Goal: Complete application form

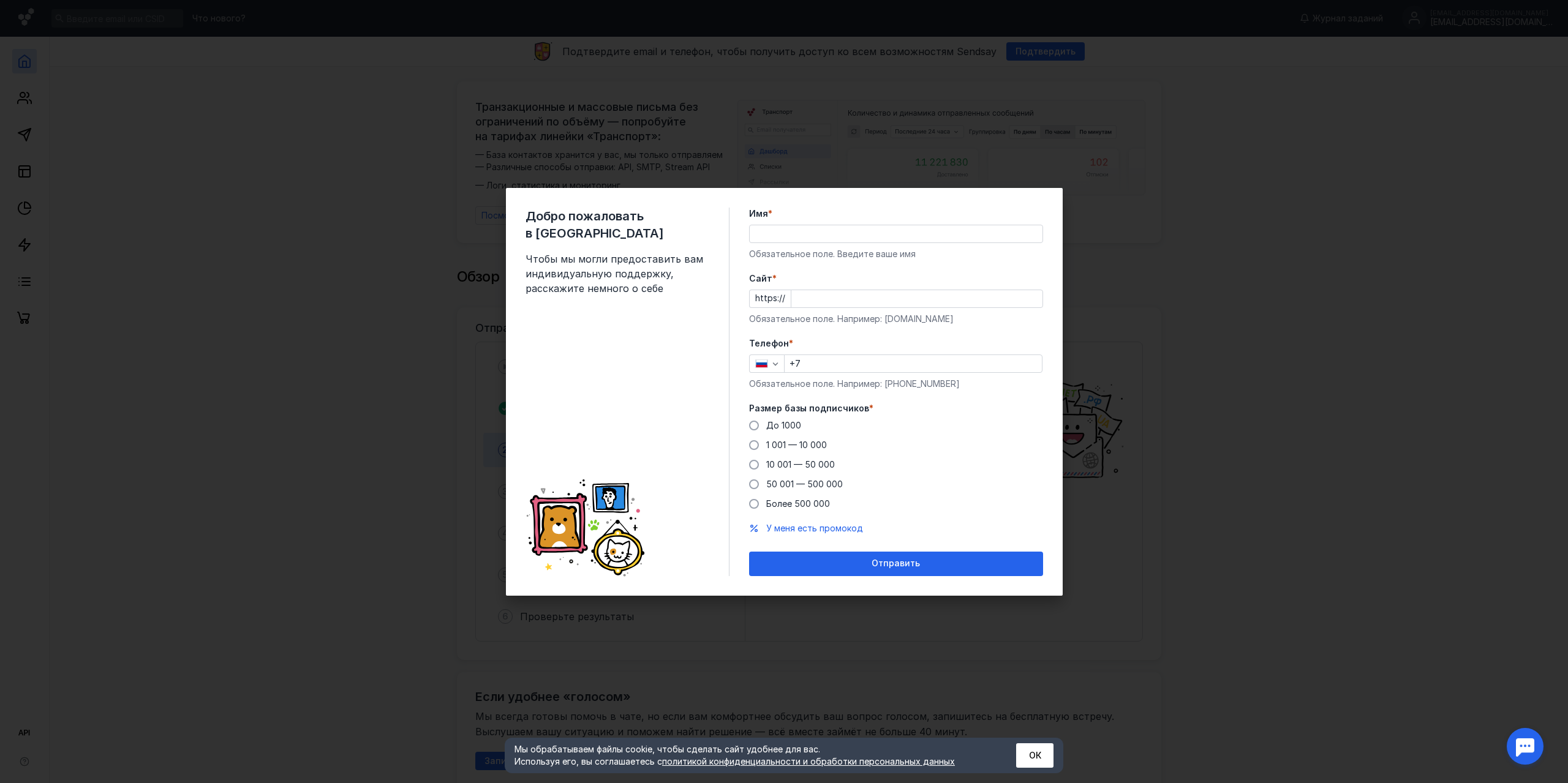
click at [832, 234] on input "Имя *" at bounding box center [897, 234] width 293 height 17
type input "[PERSON_NAME]"
type input "Экспофорум"
type input "[DOMAIN_NAME]"
click at [859, 362] on input "+7" at bounding box center [913, 364] width 257 height 17
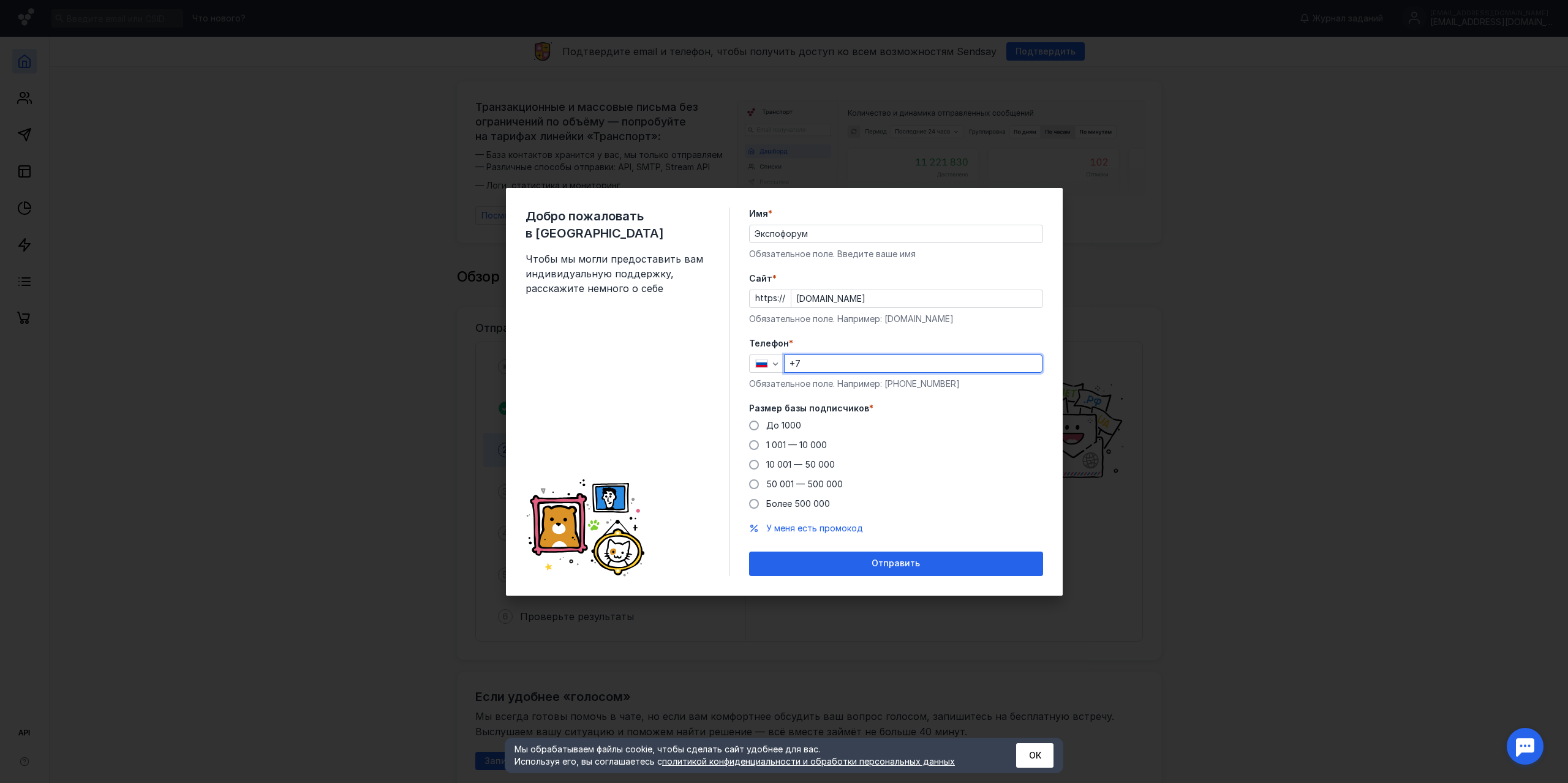
paste input "[PHONE_NUMBER]"
click at [809, 364] on input "[PHONE_NUMBER]" at bounding box center [913, 364] width 257 height 17
click at [896, 368] on input "[PHONE_NUMBER]" at bounding box center [913, 364] width 257 height 17
type input "[PHONE_NUMBER]"
click at [805, 486] on span "50 001 — 500 000" at bounding box center [805, 484] width 76 height 10
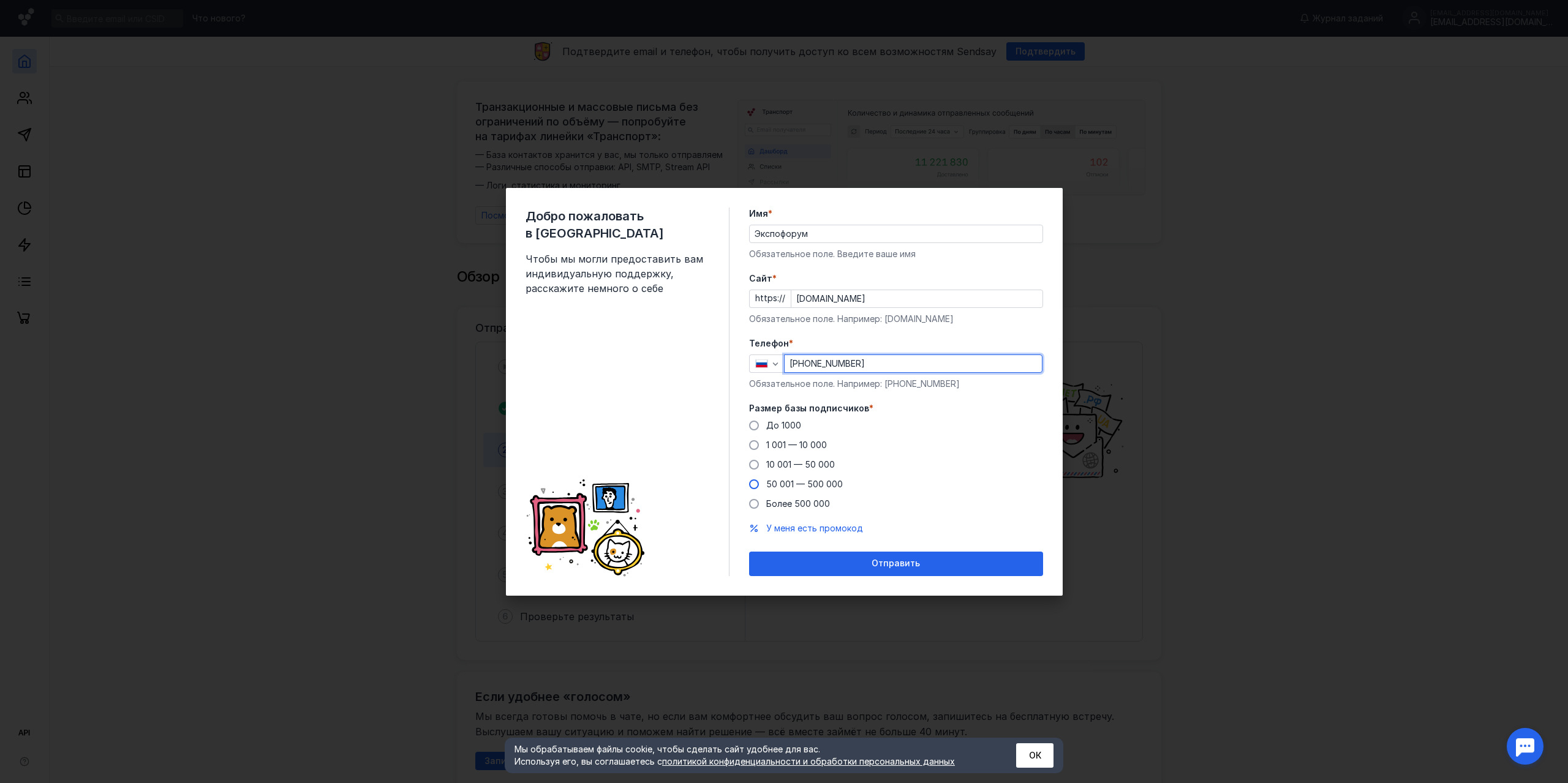
click at [0, 0] on input "50 001 — 500 000" at bounding box center [0, 0] width 0 height 0
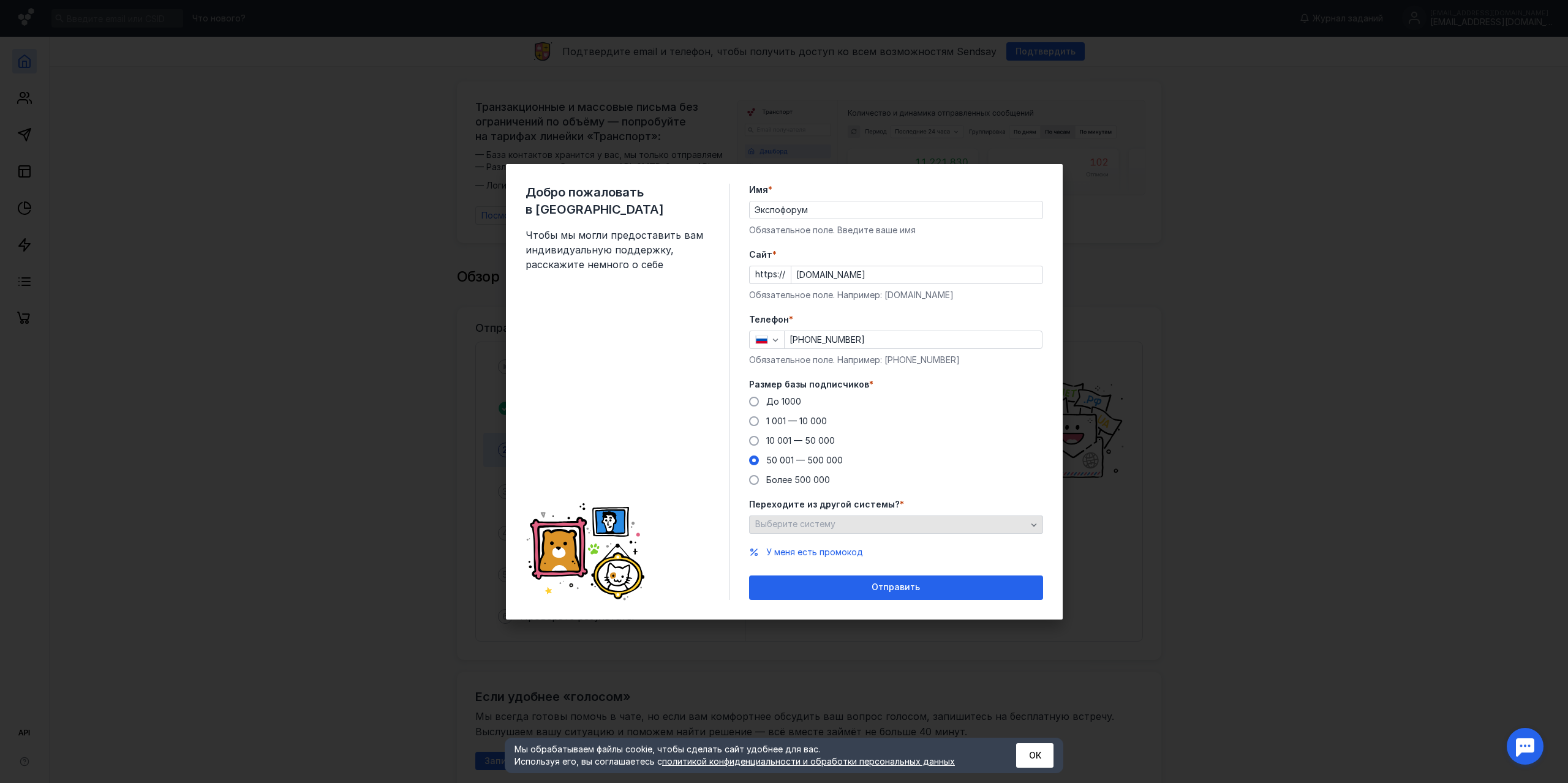
click at [867, 523] on div "Выберите систему" at bounding box center [891, 524] width 278 height 10
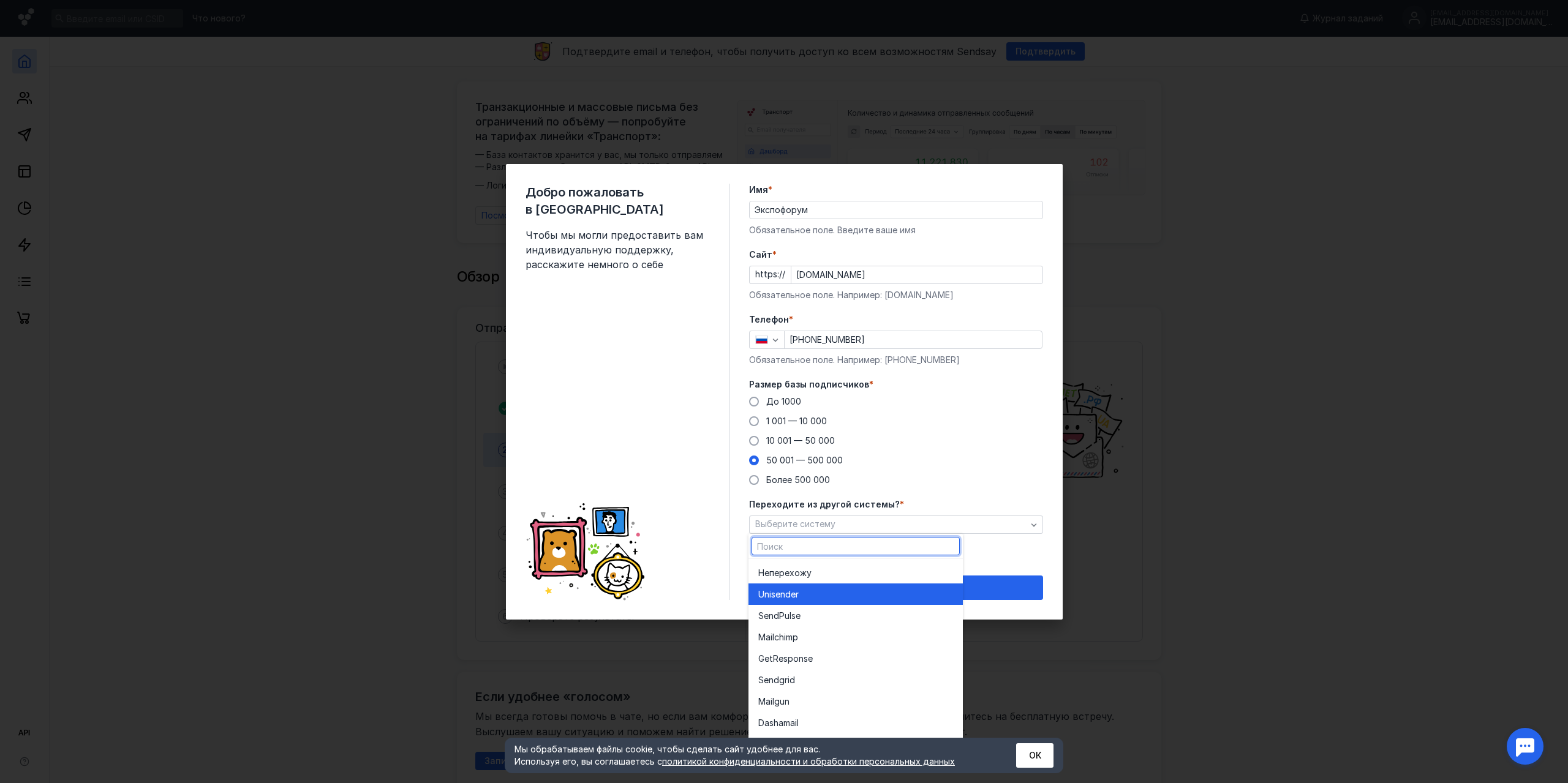
click at [811, 599] on div "Unisende r" at bounding box center [856, 594] width 195 height 12
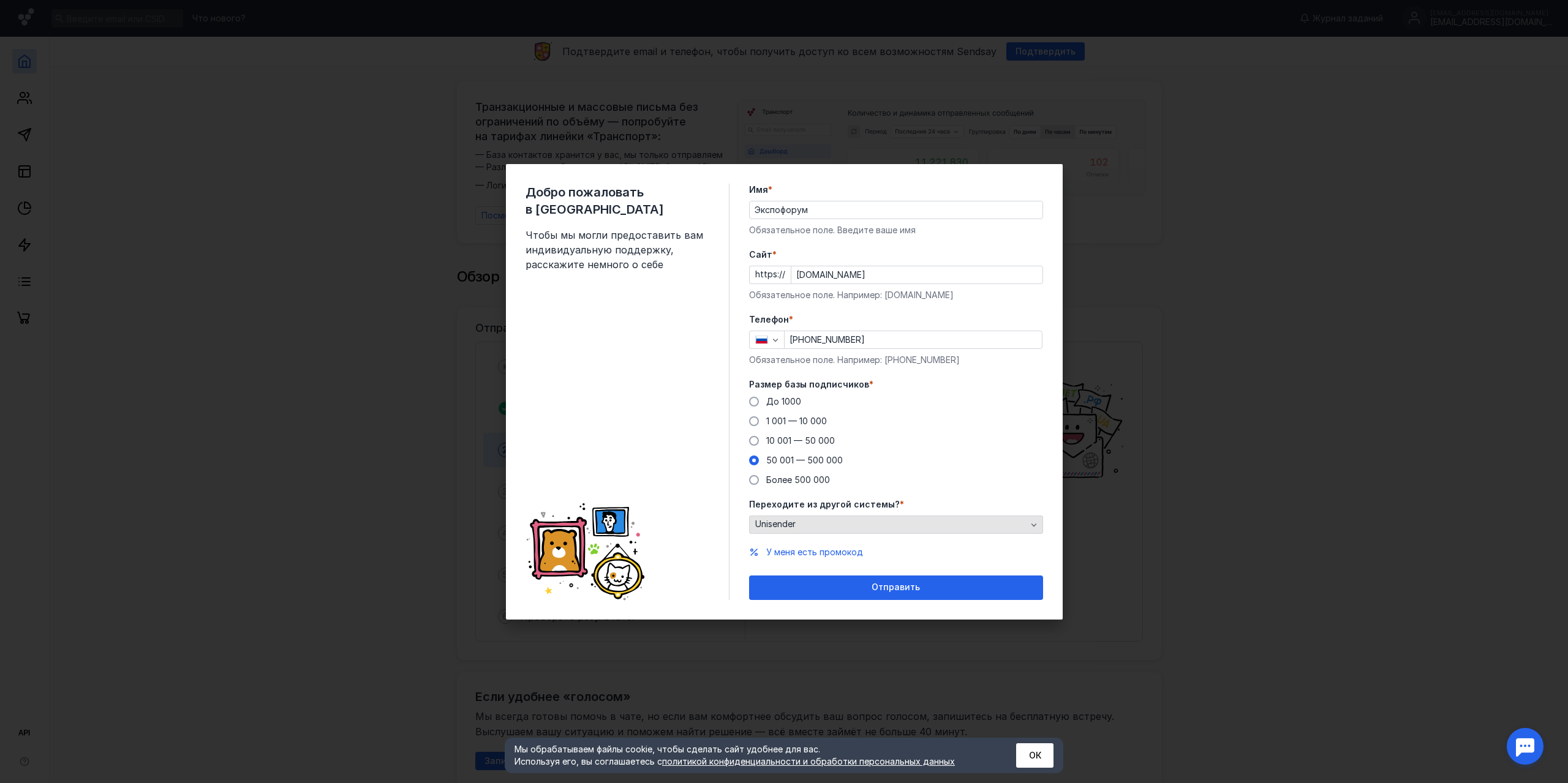
click at [826, 528] on div "Unisender" at bounding box center [891, 524] width 278 height 10
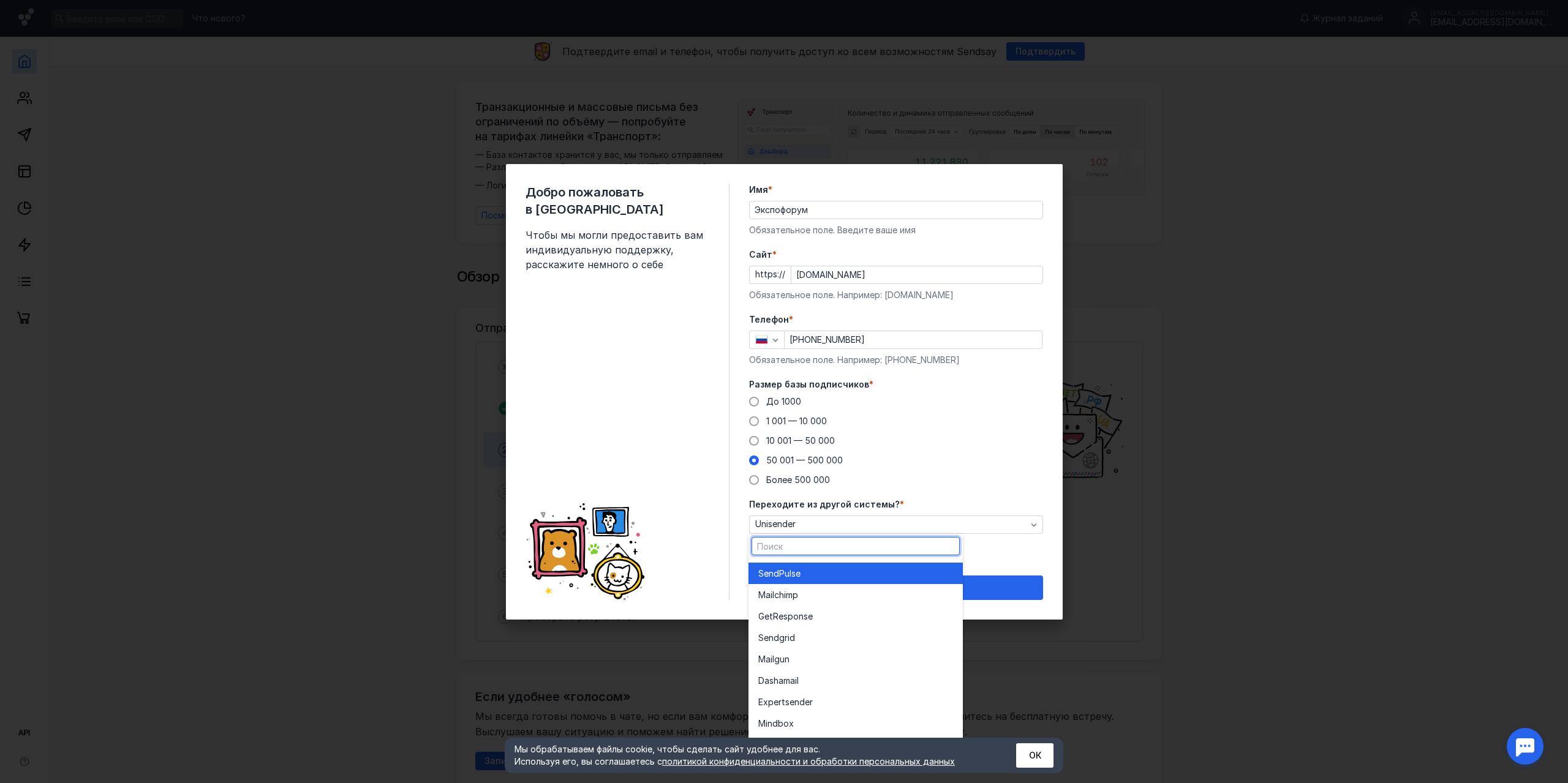
scroll to position [67, 0]
click at [718, 544] on div "Добро пожаловать в Sendsay Чтобы мы могли предоставить вам индивидуальную подде…" at bounding box center [627, 392] width 204 height 417
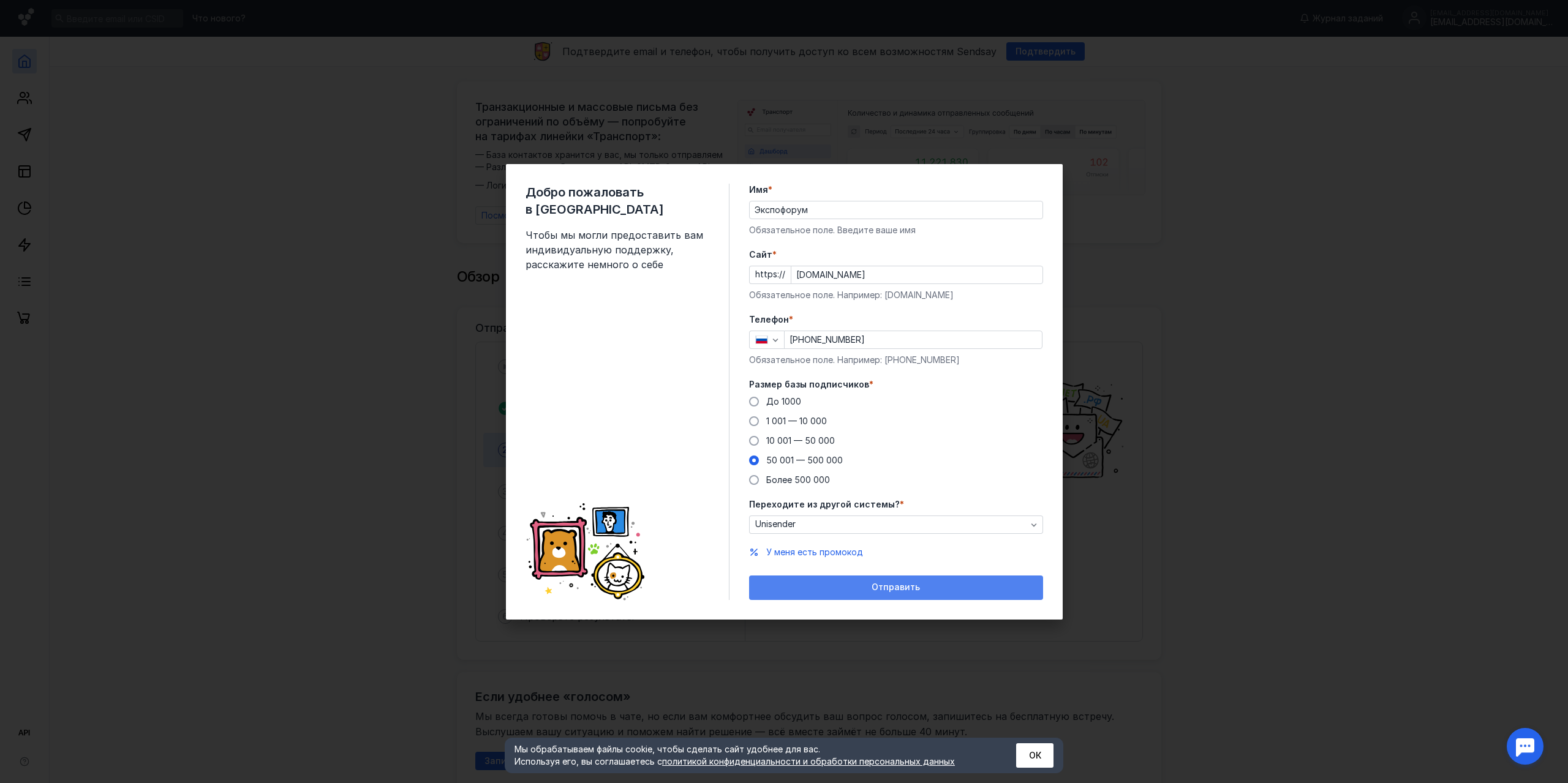
click at [834, 588] on div "Отправить" at bounding box center [896, 588] width 282 height 10
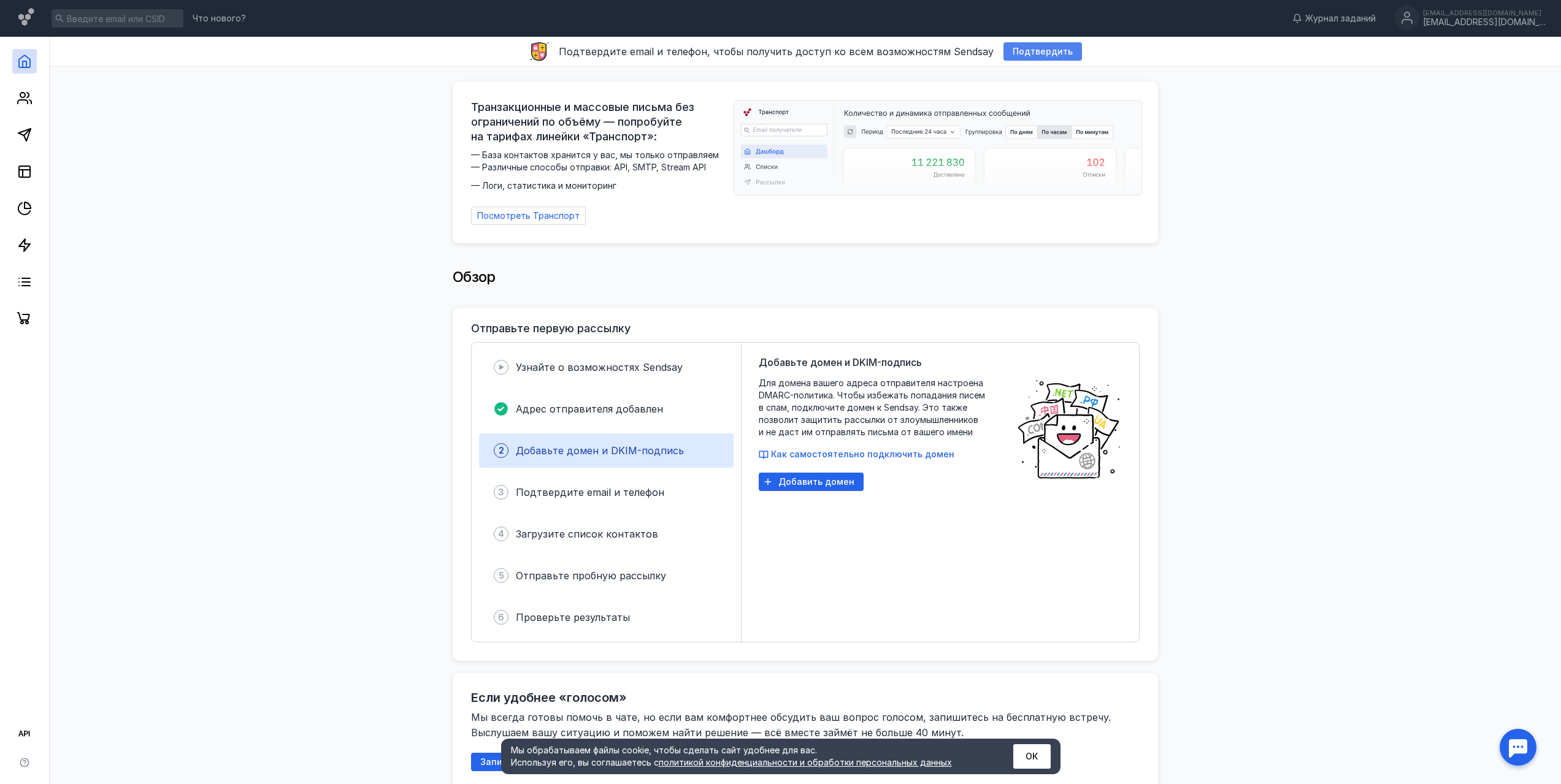
click at [1012, 52] on span "Подтвердить" at bounding box center [1042, 52] width 60 height 10
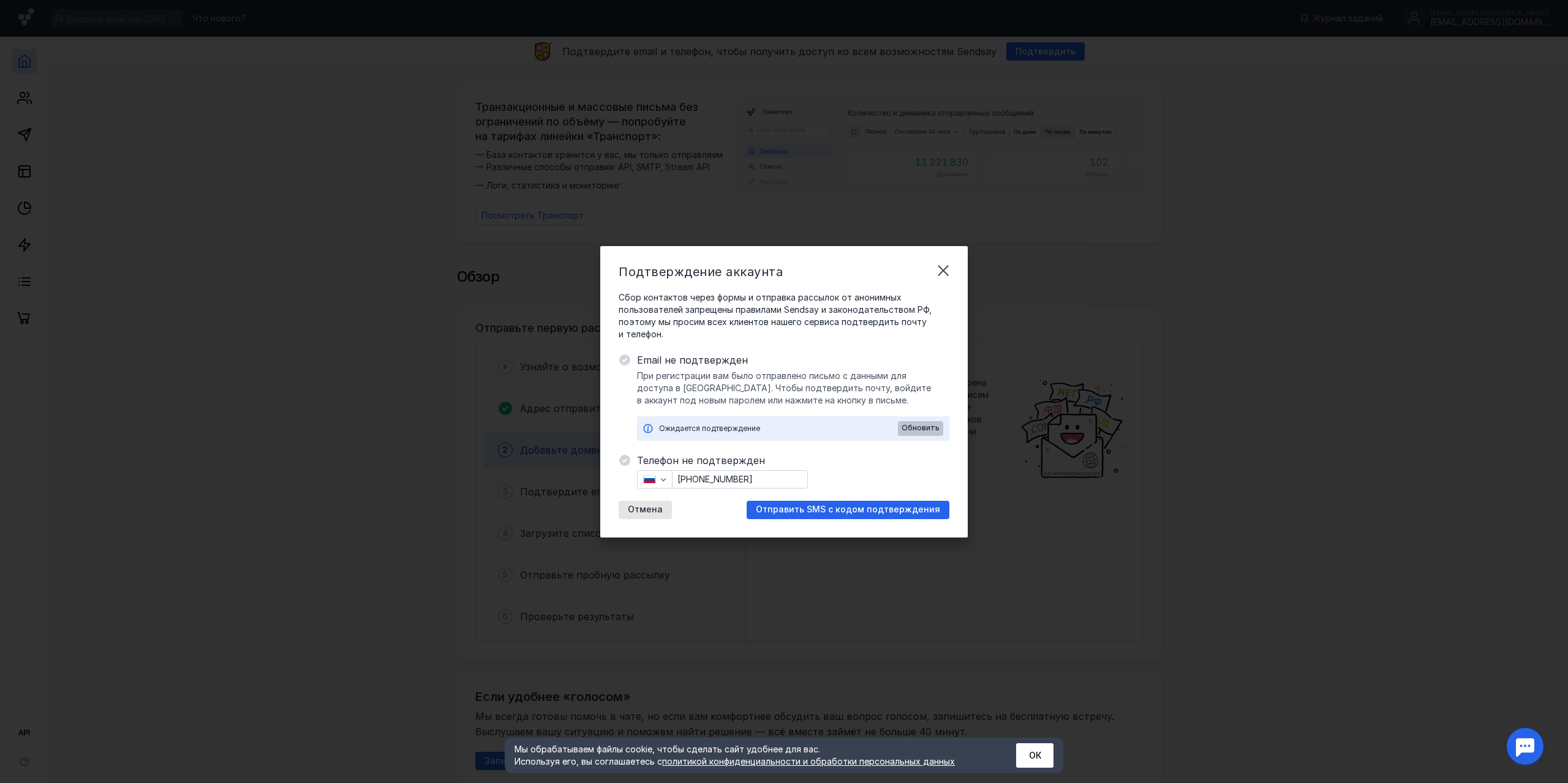
click at [914, 425] on span "Обновить" at bounding box center [920, 428] width 38 height 9
click at [811, 511] on span "Отправить SMS с кодом подтверждения" at bounding box center [848, 510] width 185 height 10
click at [1040, 764] on button "ОК" at bounding box center [1035, 756] width 38 height 25
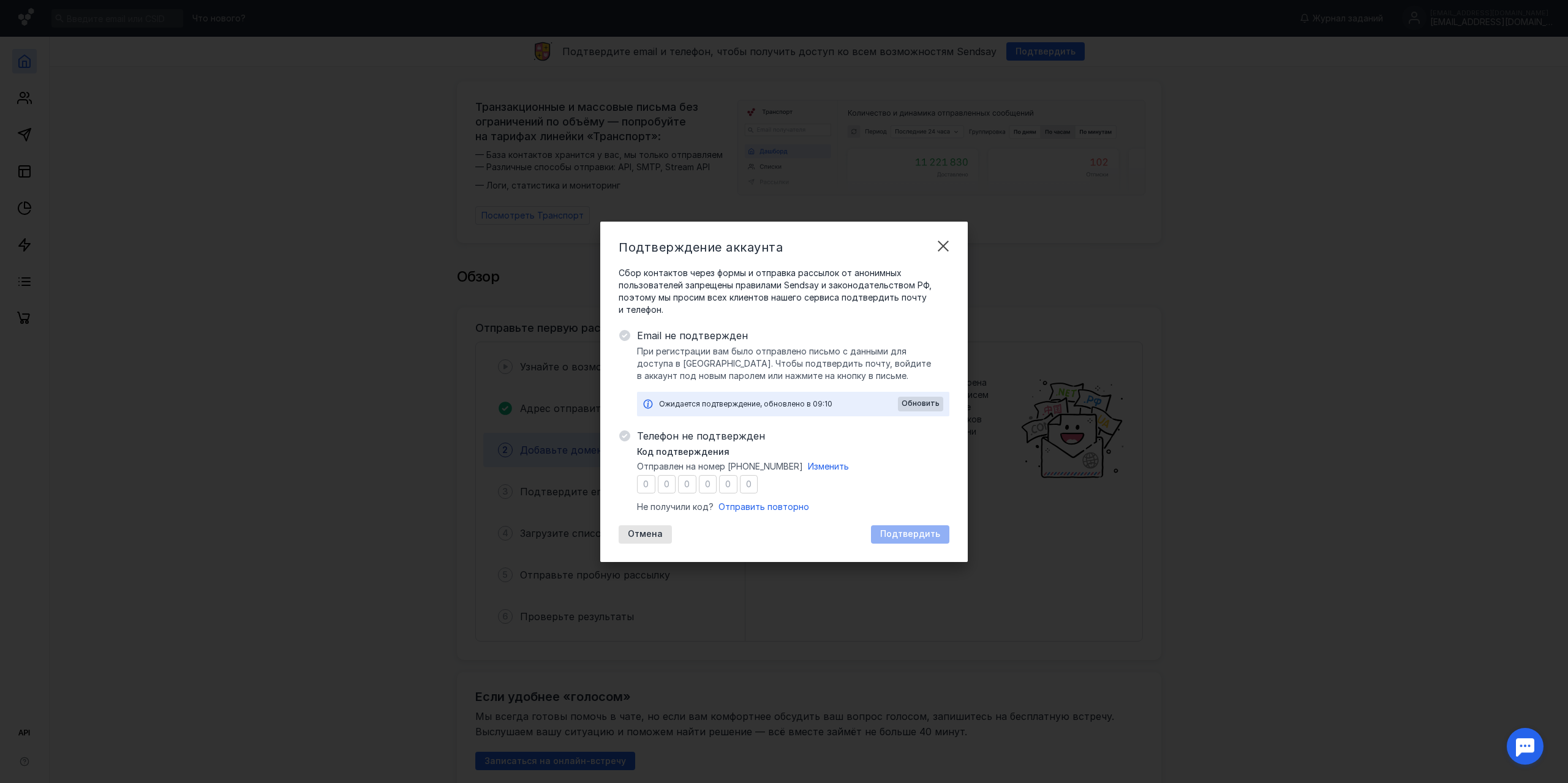
click at [643, 486] on input "number" at bounding box center [646, 484] width 18 height 18
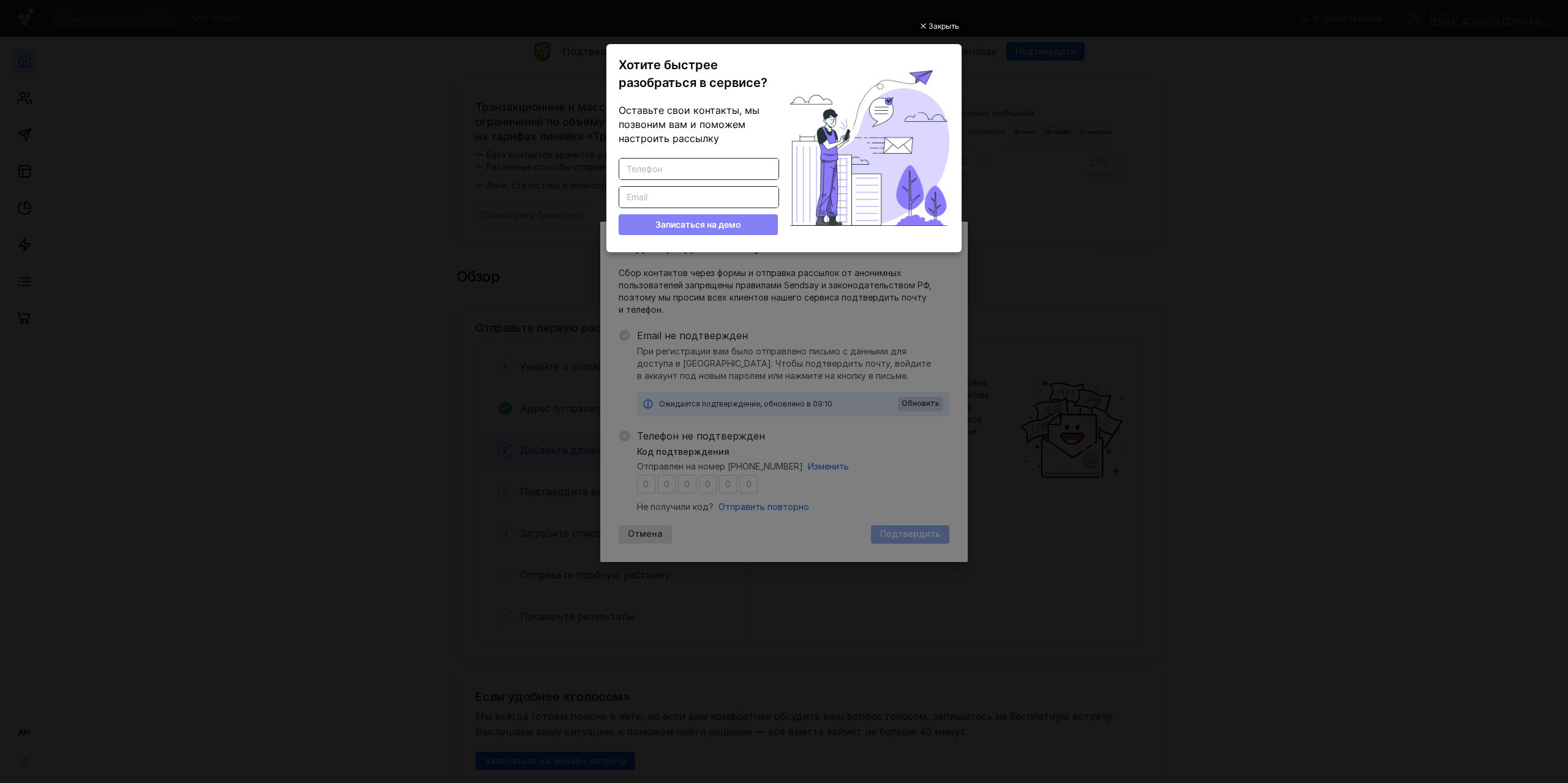
scroll to position [0, 0]
click at [727, 177] on input "Введите корректный телефон" at bounding box center [699, 169] width 159 height 21
click at [728, 177] on input "Введите корректный телефон" at bounding box center [699, 169] width 159 height 21
click at [934, 27] on div "Закрыть" at bounding box center [944, 26] width 30 height 14
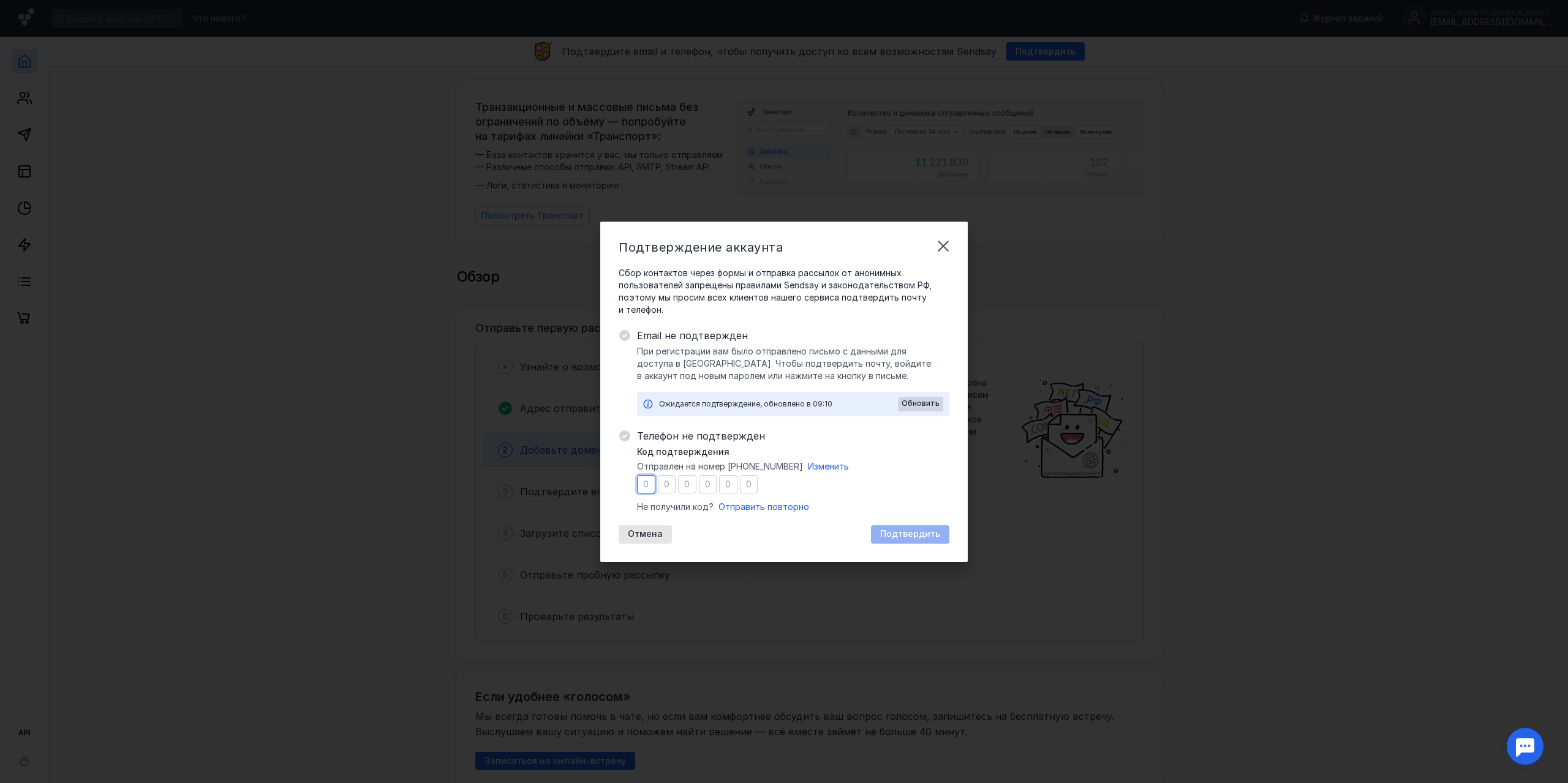
click at [648, 486] on input "number" at bounding box center [646, 484] width 18 height 18
click at [917, 397] on div "Обновить" at bounding box center [920, 404] width 45 height 14
click at [925, 406] on span "Обновить" at bounding box center [920, 404] width 38 height 9
